Goal: Check status

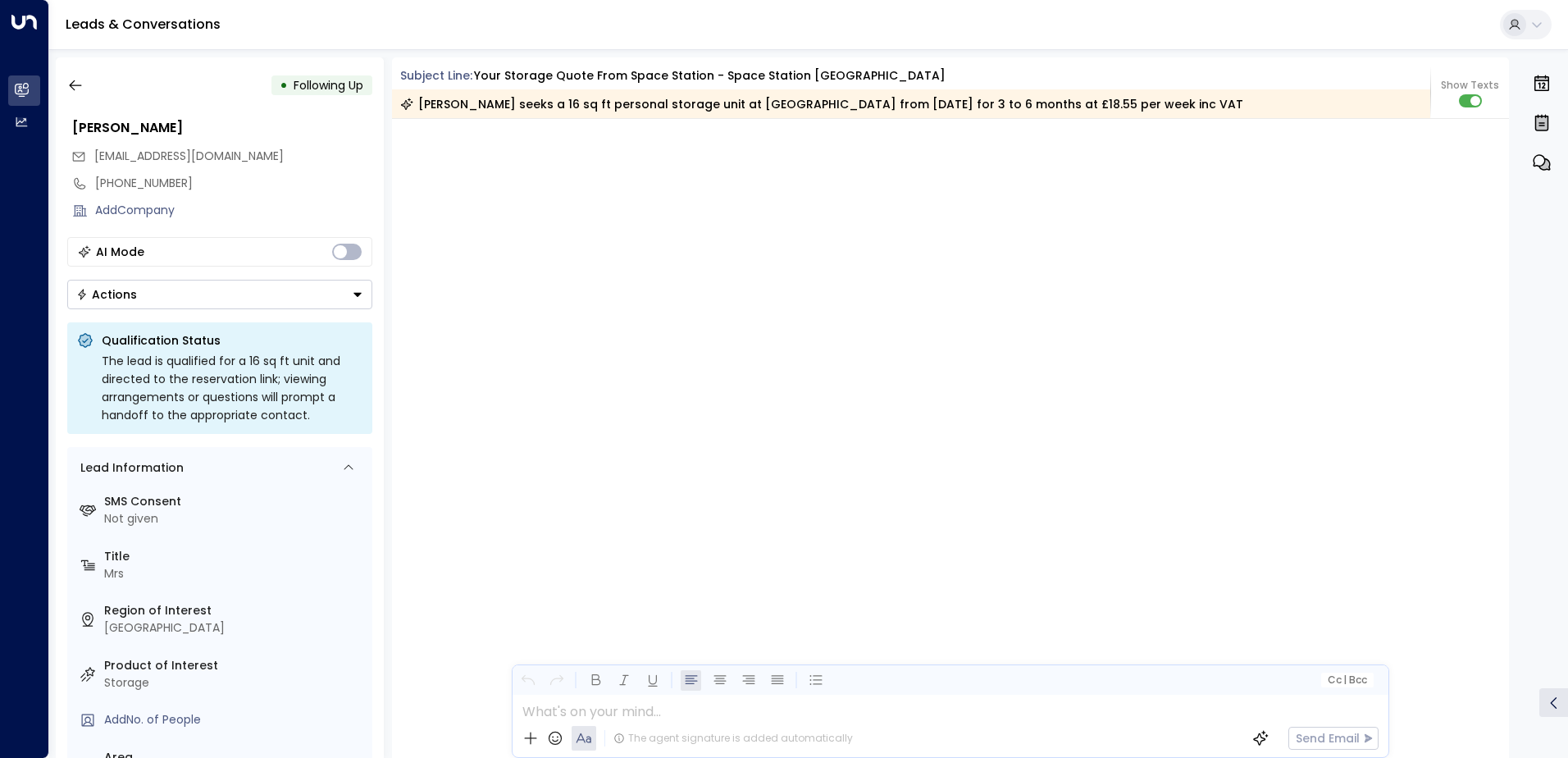
scroll to position [1674, 0]
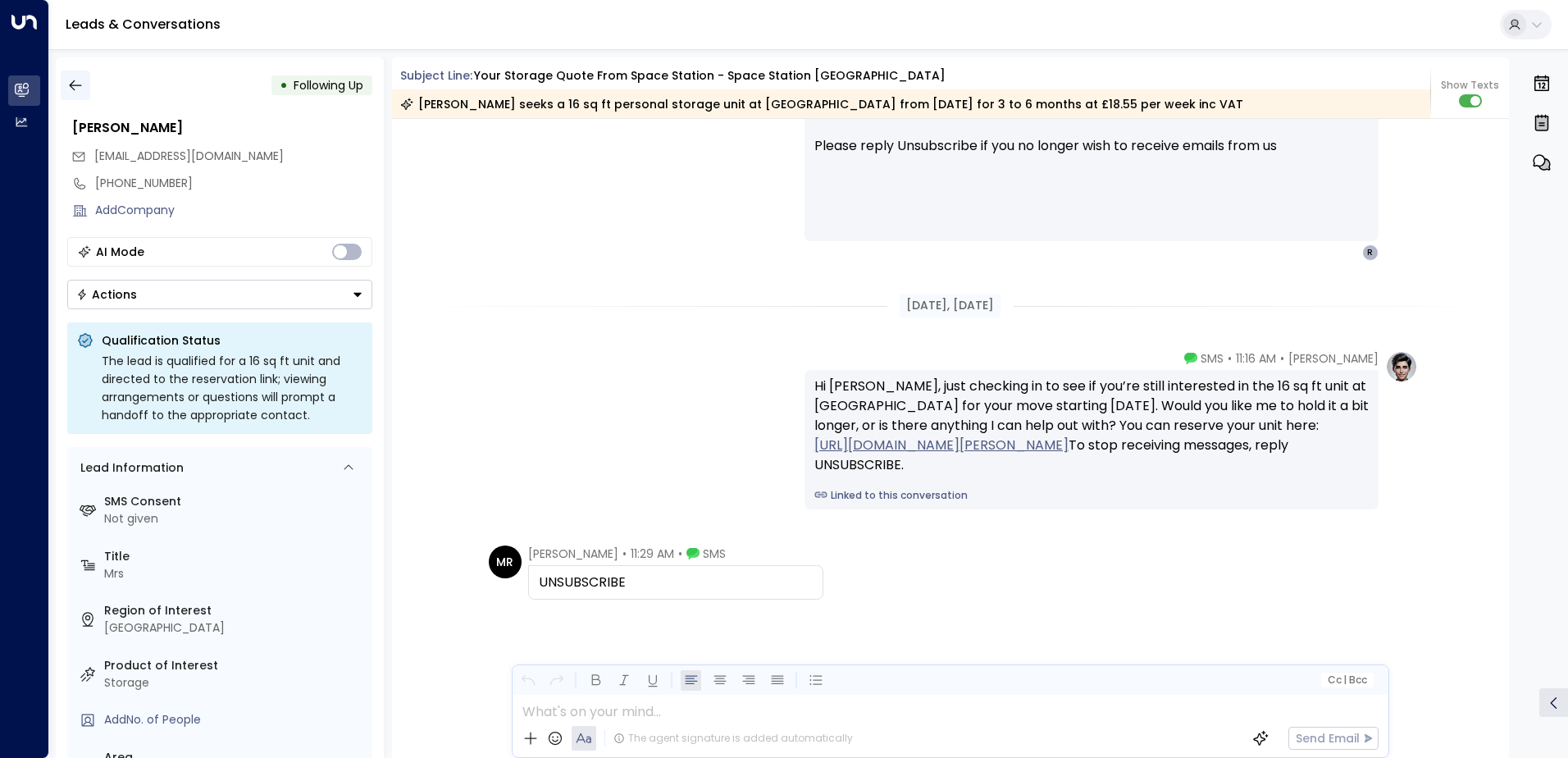
click at [65, 84] on button "button" at bounding box center [75, 85] width 29 height 29
click at [80, 81] on button "button" at bounding box center [75, 85] width 29 height 29
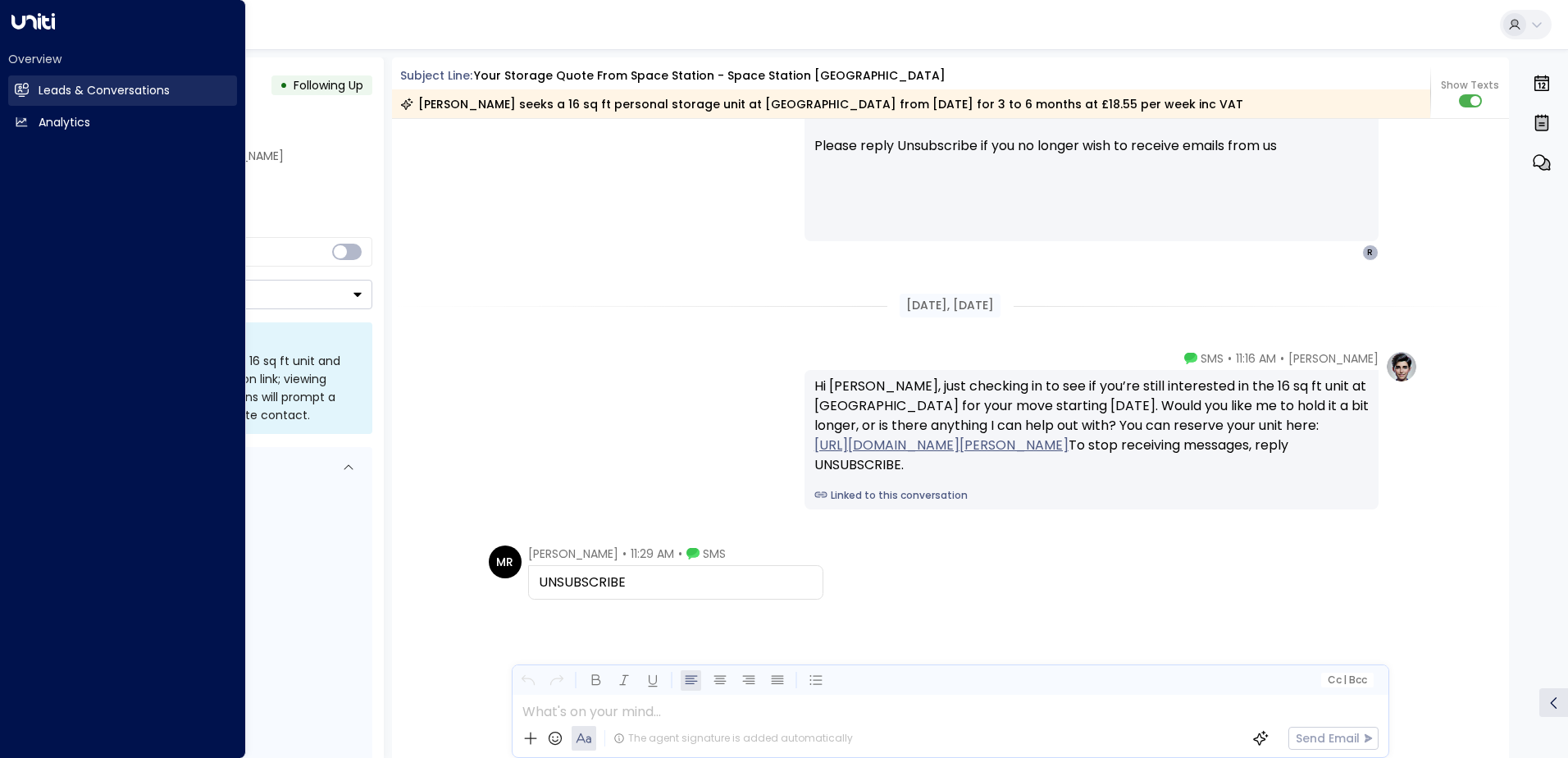
click at [24, 92] on icon at bounding box center [21, 90] width 13 height 10
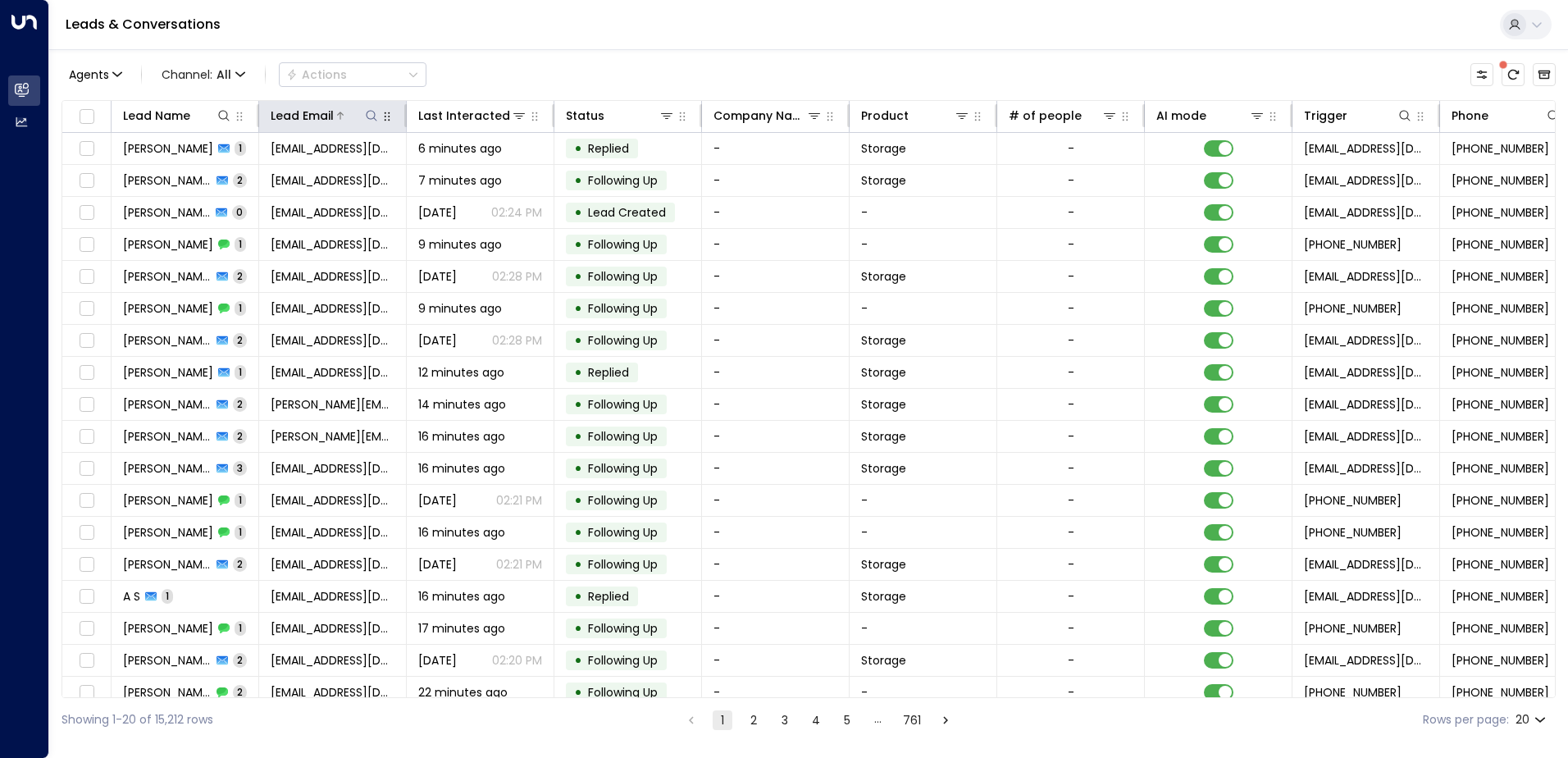
click at [377, 112] on icon at bounding box center [371, 115] width 13 height 13
click at [383, 179] on input "text" at bounding box center [371, 174] width 226 height 30
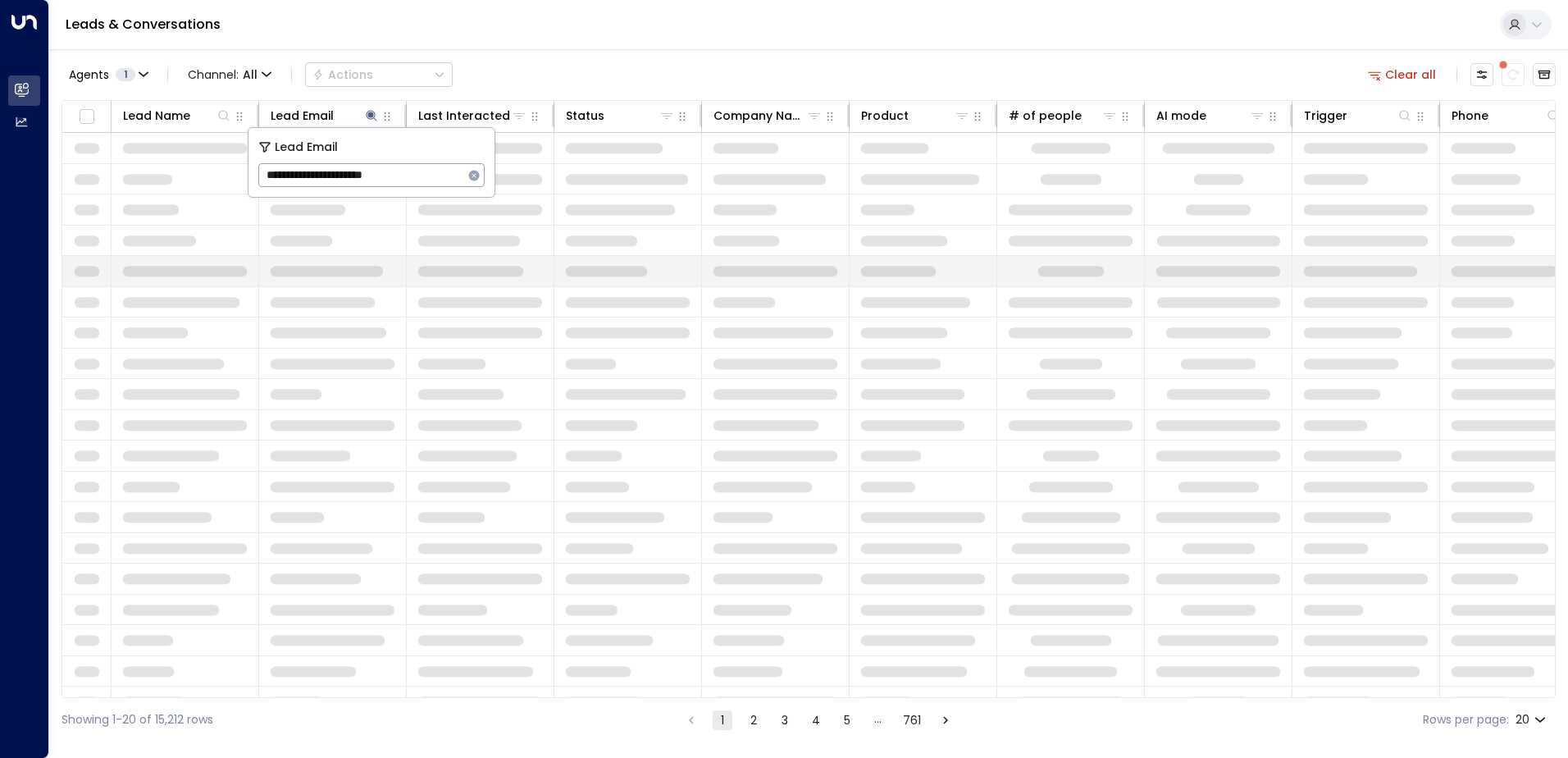
type input "**********"
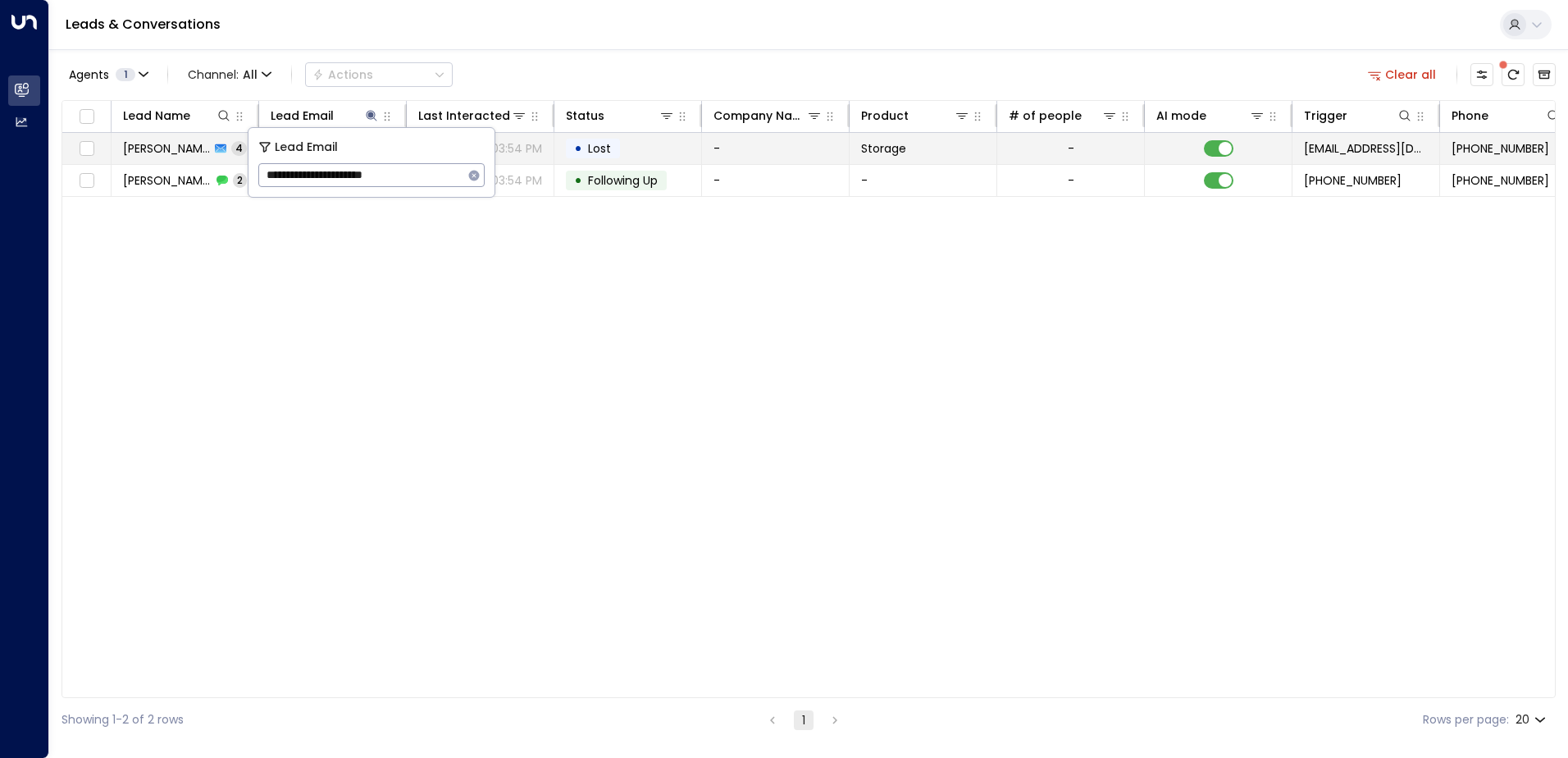
click at [660, 149] on td "• Lost" at bounding box center [628, 148] width 148 height 31
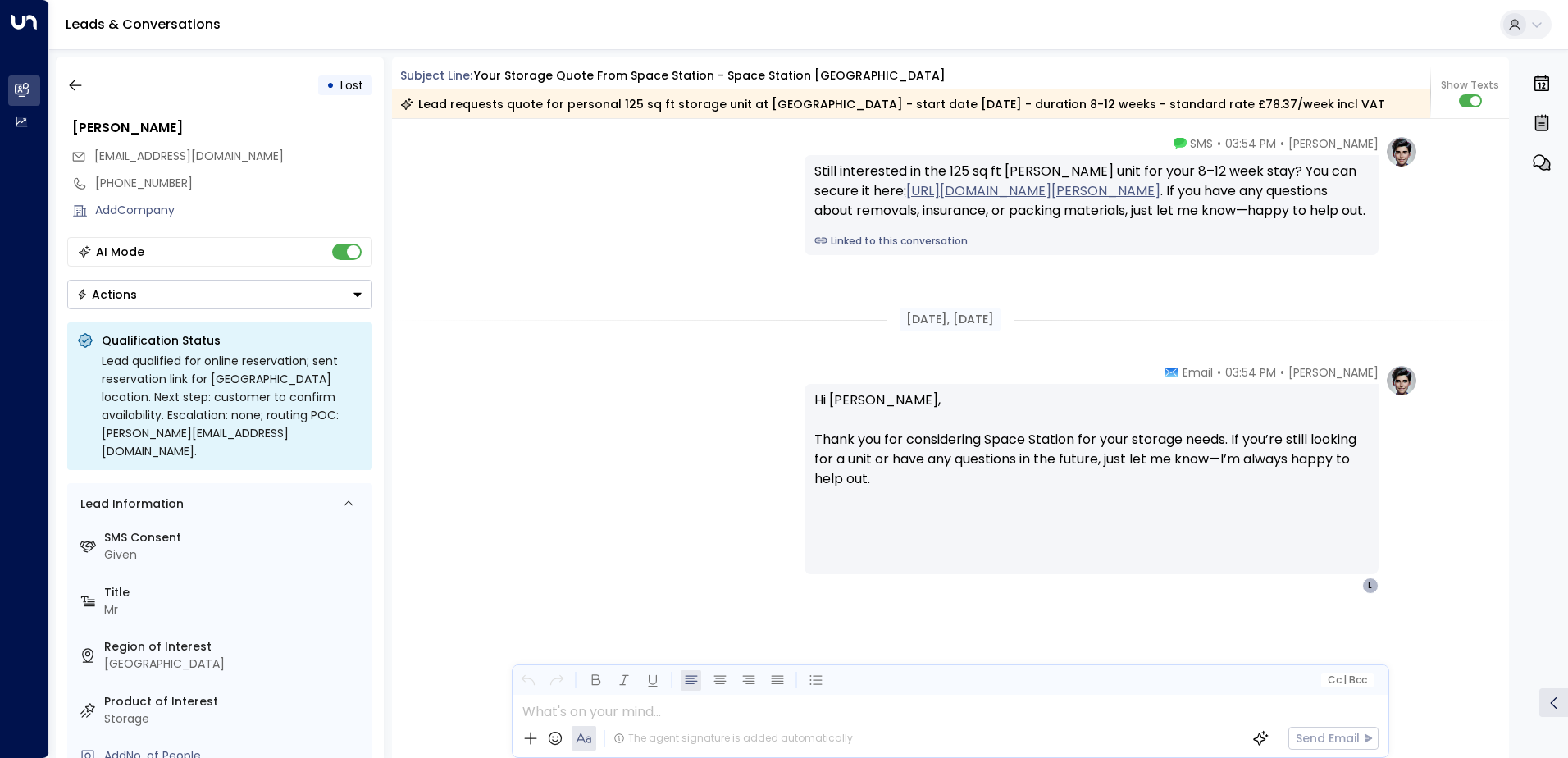
scroll to position [2, 0]
